Goal: Task Accomplishment & Management: Manage account settings

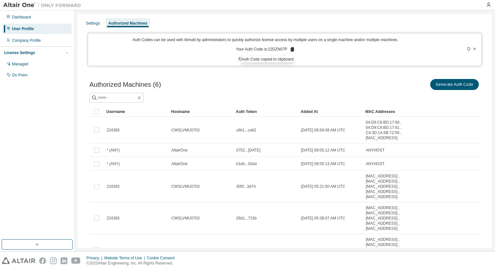
click at [473, 50] on icon at bounding box center [475, 49] width 4 height 4
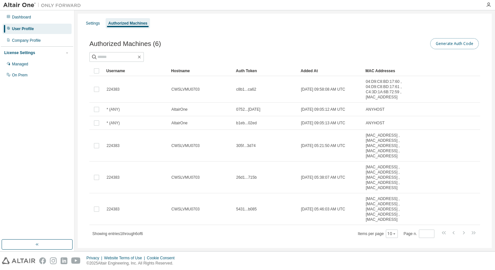
click at [462, 45] on button "Generate Auth Code" at bounding box center [454, 43] width 49 height 11
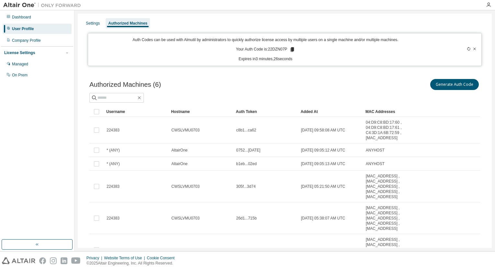
click at [290, 48] on icon at bounding box center [292, 49] width 4 height 5
click at [146, 86] on span "Authorized Machines (6)" at bounding box center [125, 84] width 72 height 7
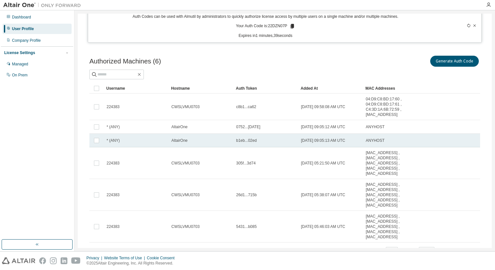
scroll to position [51, 0]
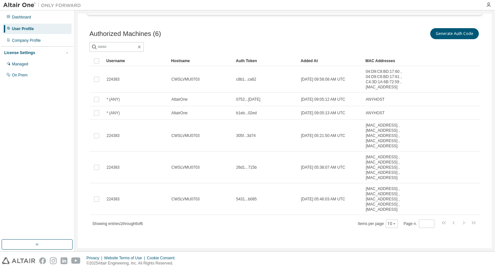
click at [132, 222] on span "Showing entries 1 through 6 of 6" at bounding box center [117, 224] width 51 height 5
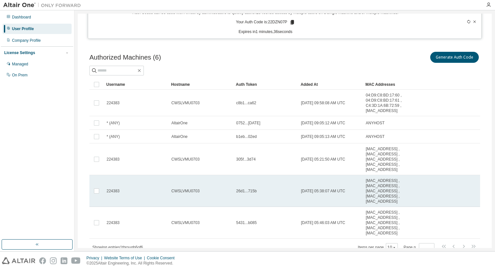
scroll to position [0, 0]
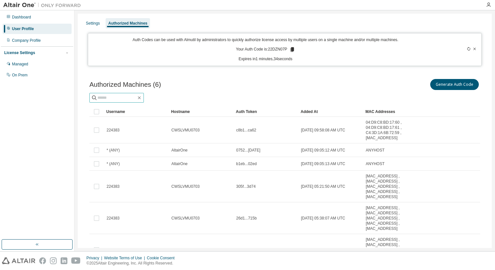
click at [104, 99] on input "text" at bounding box center [117, 98] width 39 height 6
paste input "**********"
type input "**********"
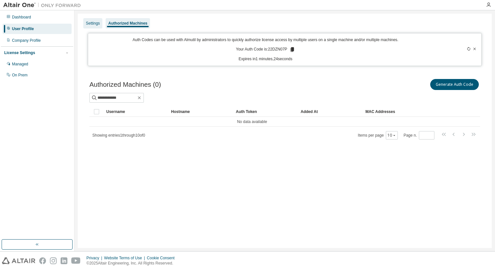
click at [96, 23] on div "Settings" at bounding box center [93, 23] width 14 height 5
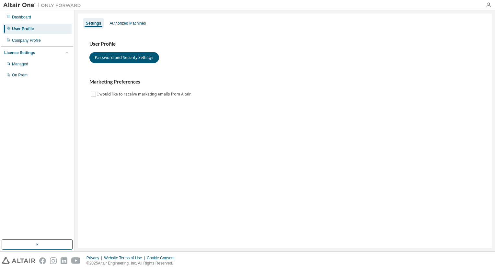
click at [120, 18] on div "Settings Authorized Machines" at bounding box center [285, 24] width 406 height 12
click at [121, 25] on div "Authorized Machines" at bounding box center [128, 23] width 36 height 5
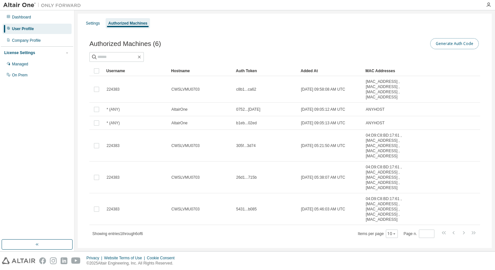
click at [454, 45] on button "Generate Auth Code" at bounding box center [454, 43] width 49 height 11
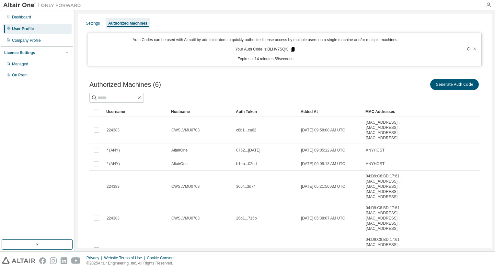
click at [291, 49] on icon at bounding box center [293, 49] width 4 height 5
